Goal: Check status: Check status

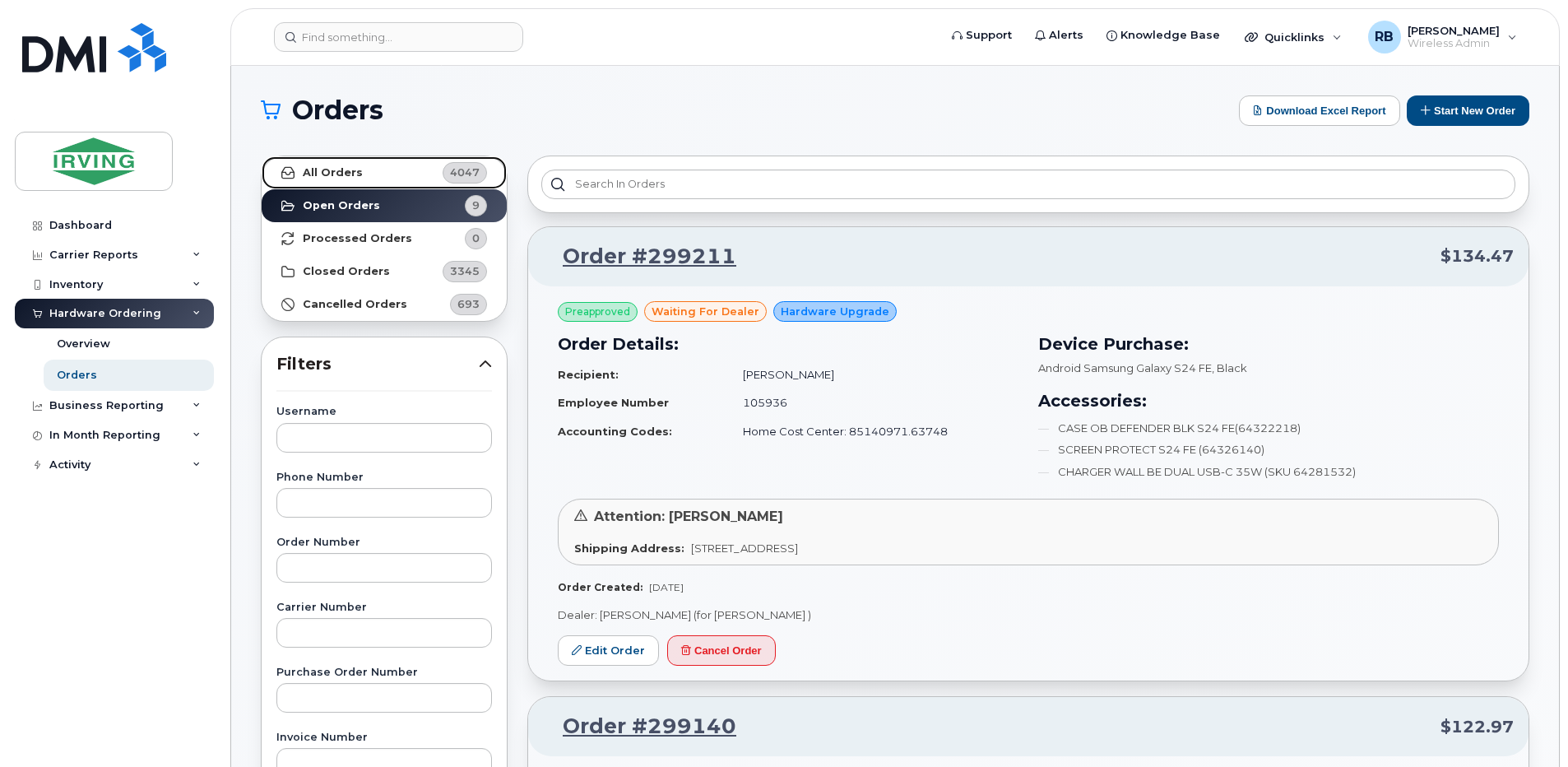
click at [347, 174] on strong "All Orders" at bounding box center [333, 173] width 60 height 13
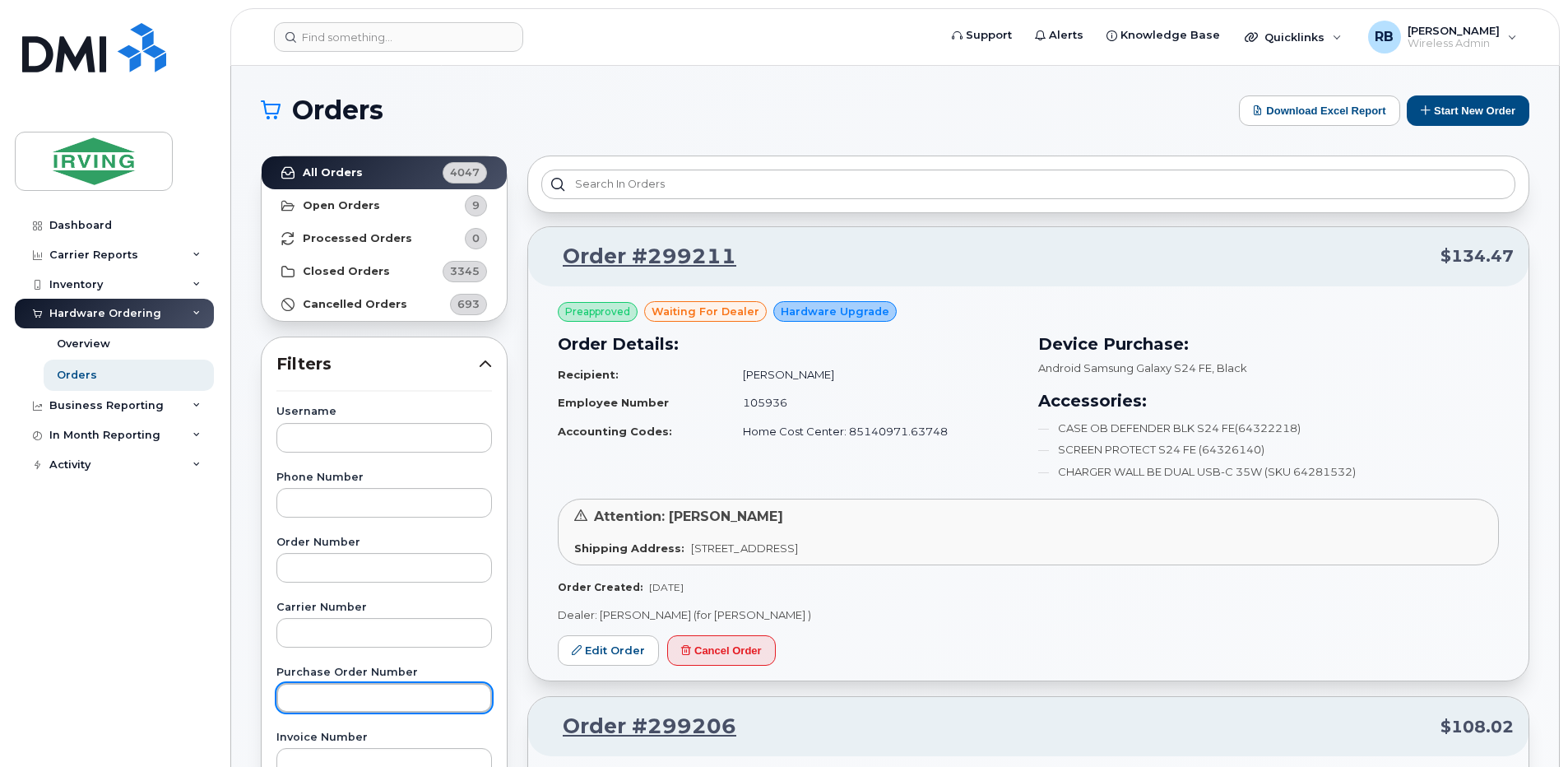
click at [316, 693] on input "text" at bounding box center [384, 697] width 215 height 29
paste input "943995"
type input "943995"
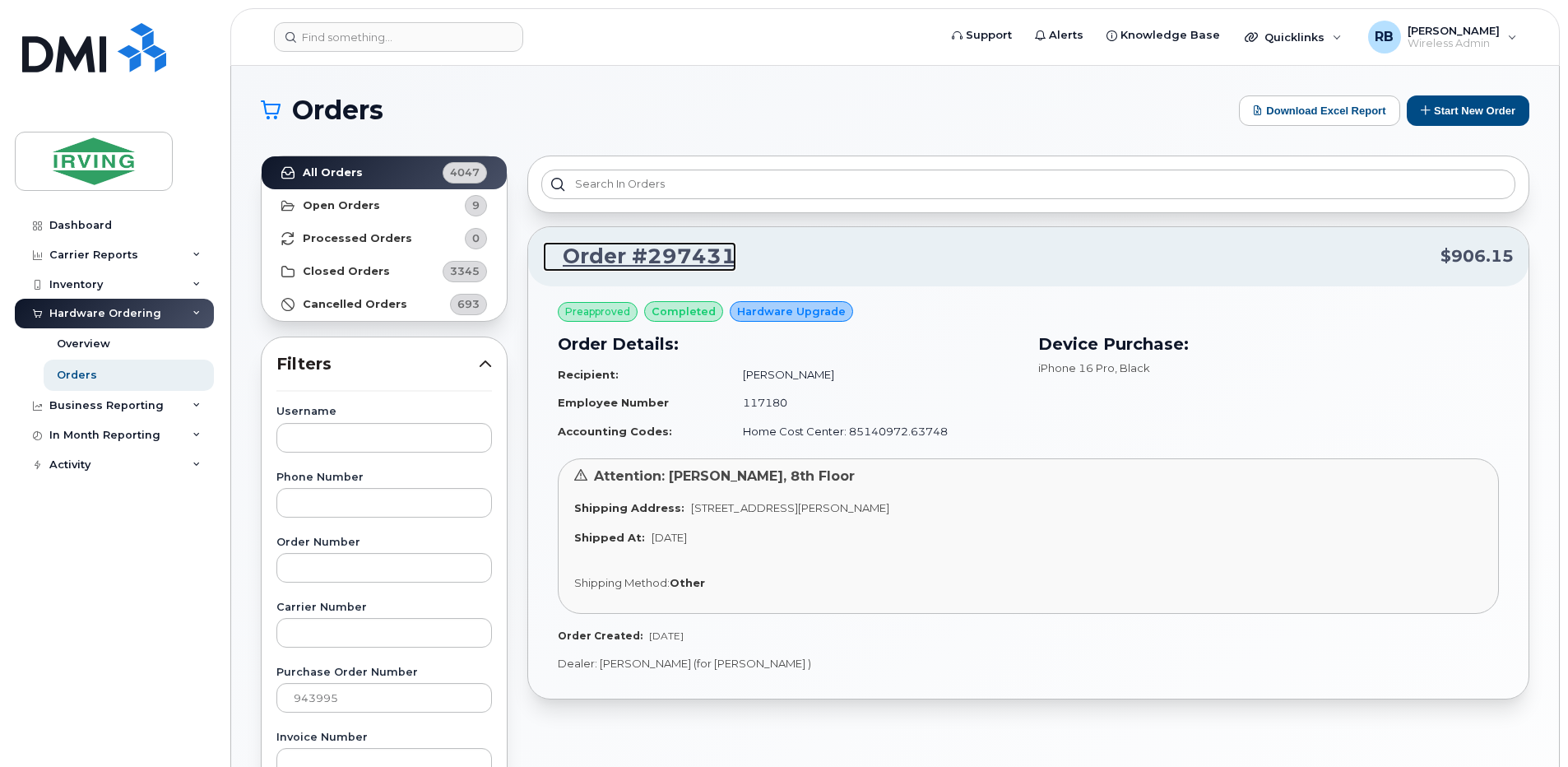
click at [583, 248] on link "Order #297431" at bounding box center [640, 256] width 194 height 29
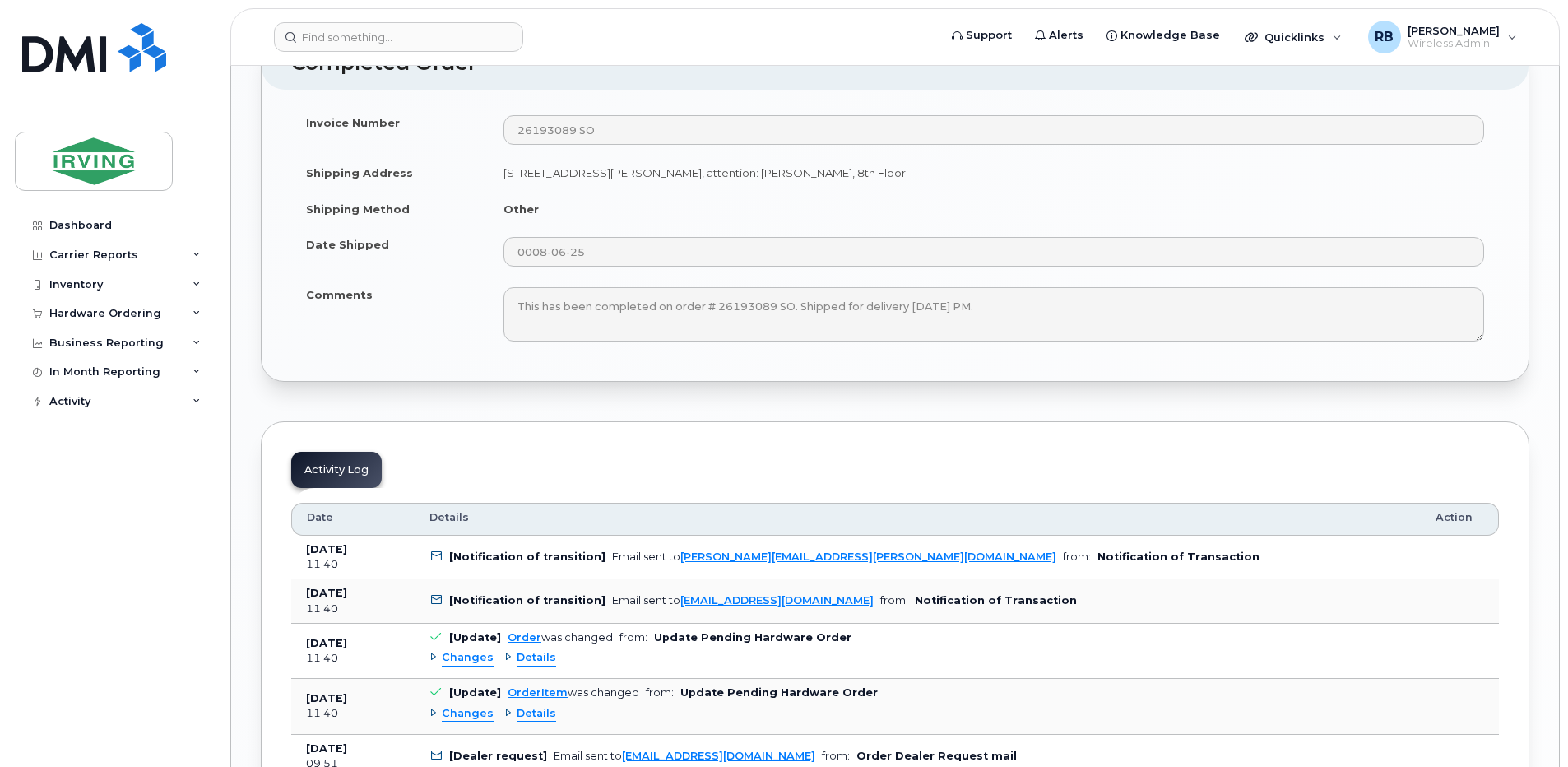
scroll to position [2196, 0]
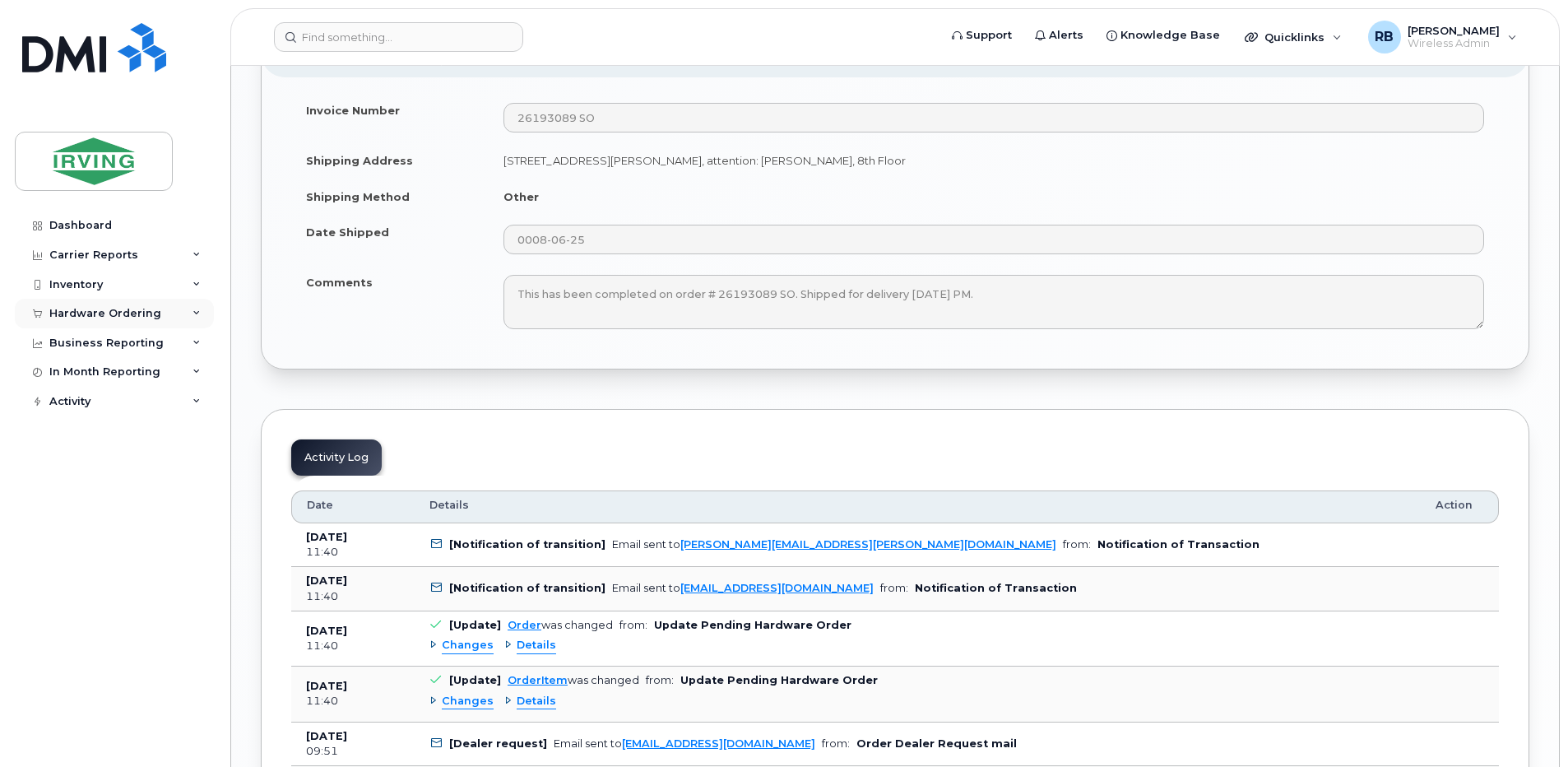
click at [88, 312] on div "Hardware Ordering" at bounding box center [104, 313] width 112 height 13
click at [65, 376] on div "Orders" at bounding box center [76, 376] width 40 height 15
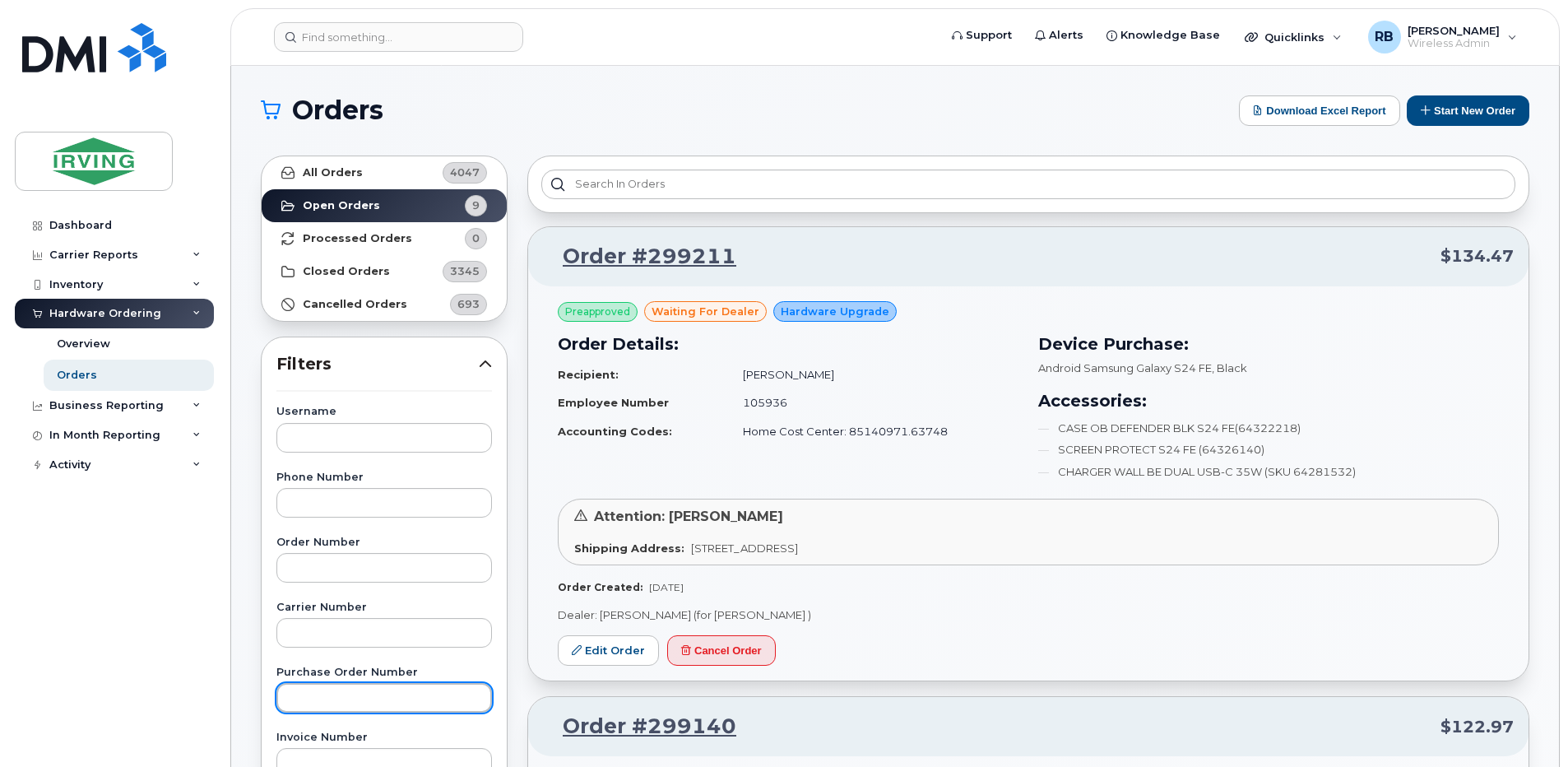
click at [311, 692] on input "text" at bounding box center [384, 697] width 215 height 29
paste input "944517"
type input "944517"
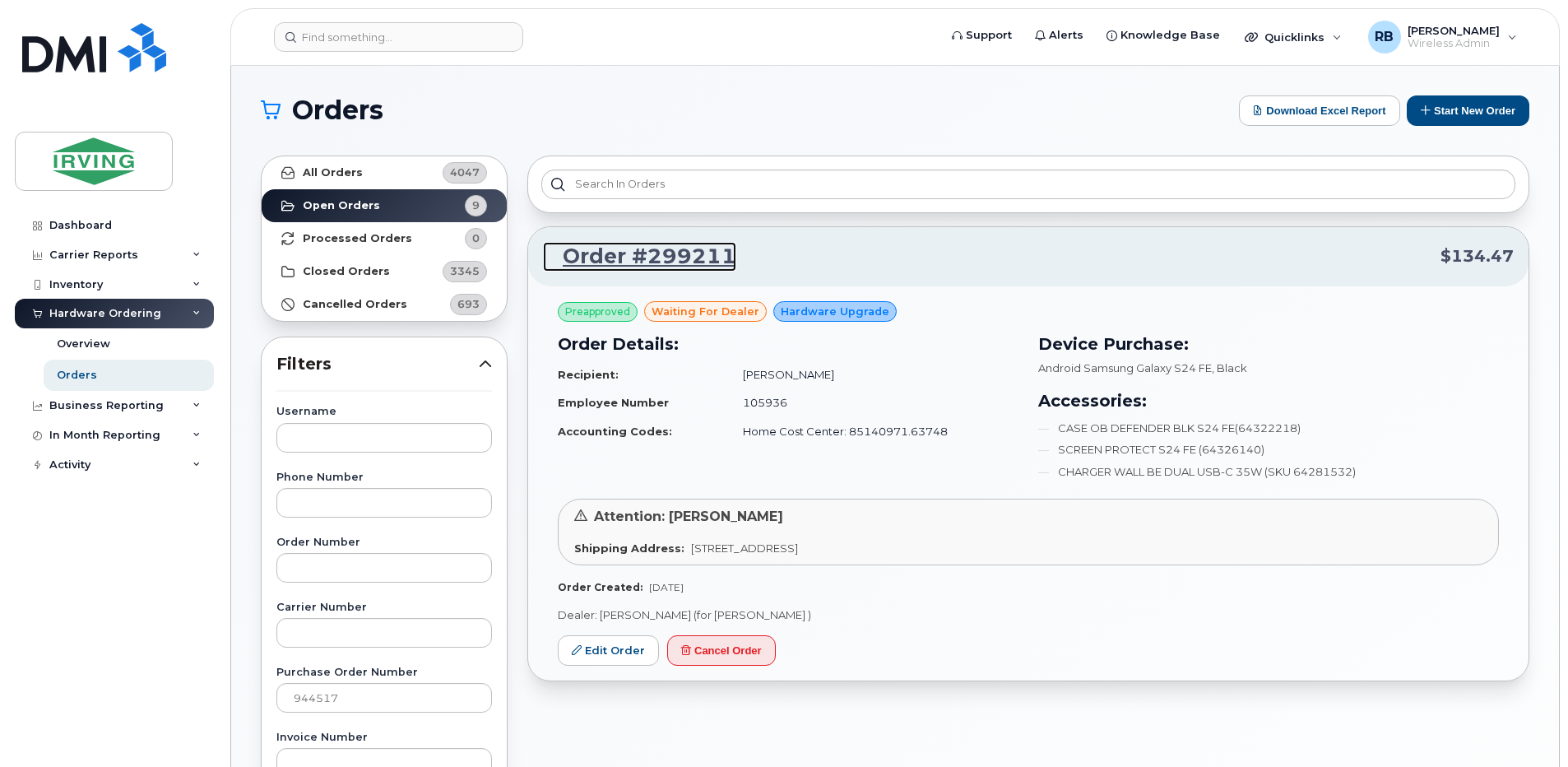
click at [587, 258] on link "Order #299211" at bounding box center [640, 256] width 194 height 29
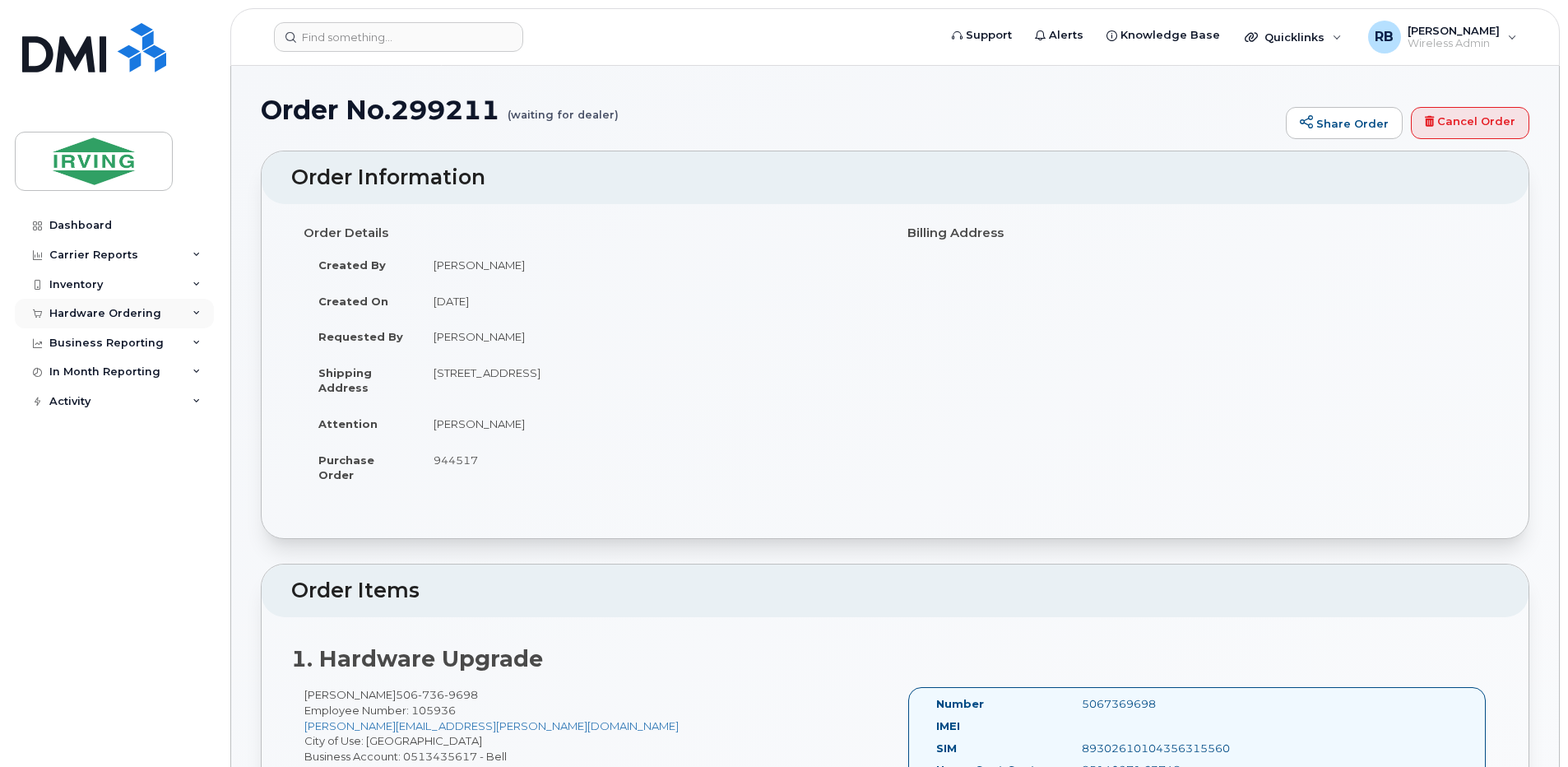
click at [103, 312] on div "Hardware Ordering" at bounding box center [104, 313] width 112 height 13
click at [71, 377] on div "Orders" at bounding box center [76, 376] width 40 height 15
